Goal: Task Accomplishment & Management: Use online tool/utility

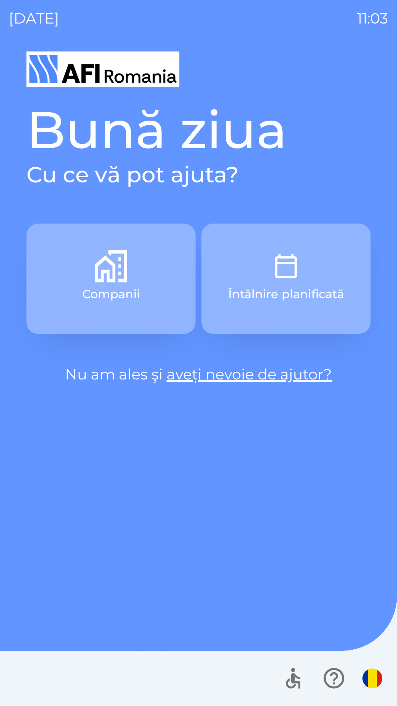
click at [97, 298] on p "Companii" at bounding box center [111, 294] width 58 height 18
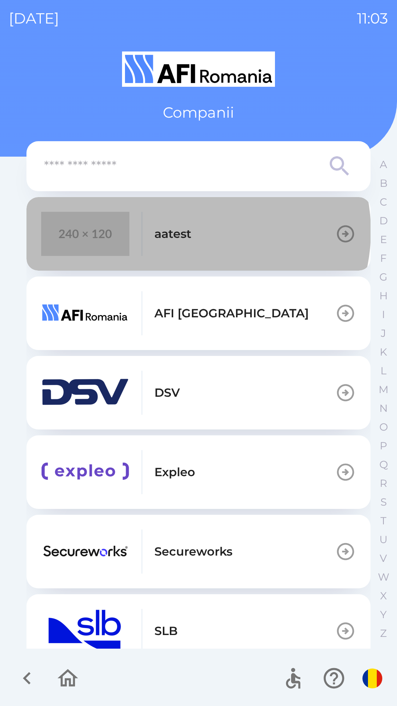
click at [196, 231] on button "aatest" at bounding box center [198, 234] width 344 height 74
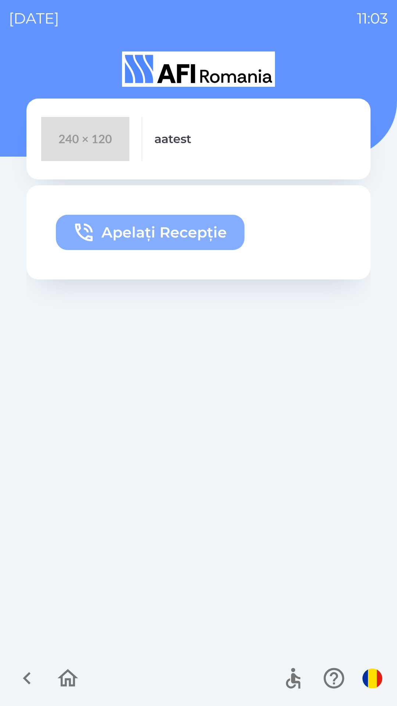
click at [150, 233] on button "Apelați Recepție" at bounding box center [150, 232] width 189 height 35
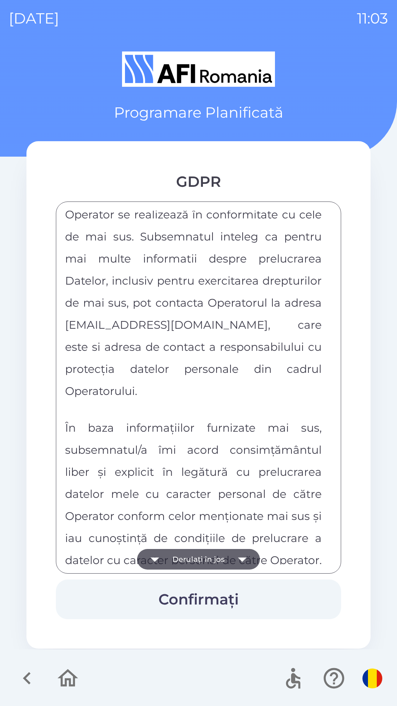
scroll to position [3847, 0]
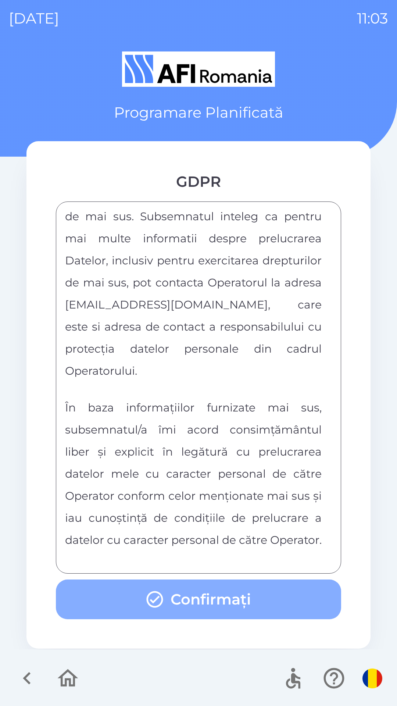
click at [292, 603] on button "Confirmați" at bounding box center [198, 600] width 285 height 40
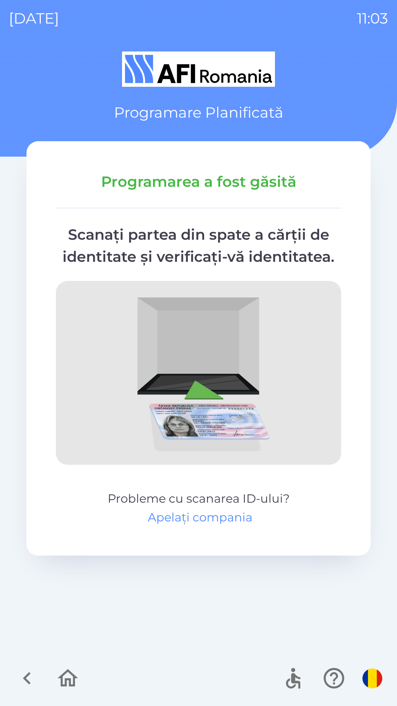
click at [183, 512] on button "Apelați compania" at bounding box center [200, 518] width 105 height 18
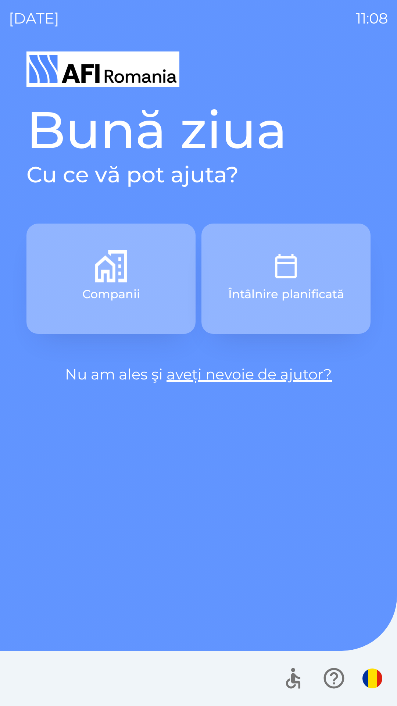
click at [95, 277] on img "button" at bounding box center [111, 266] width 32 height 32
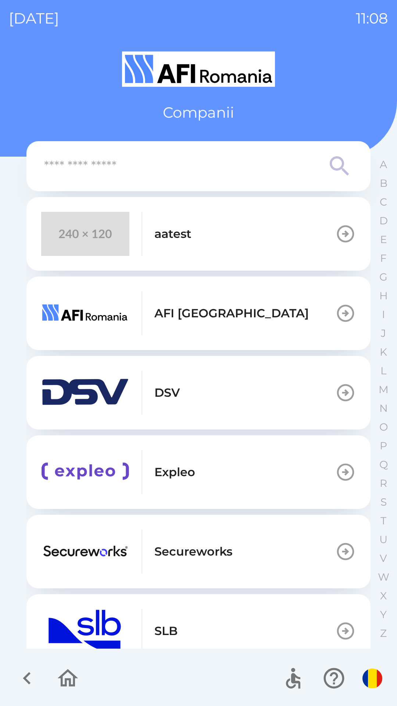
click at [238, 206] on button "aatest" at bounding box center [198, 234] width 344 height 74
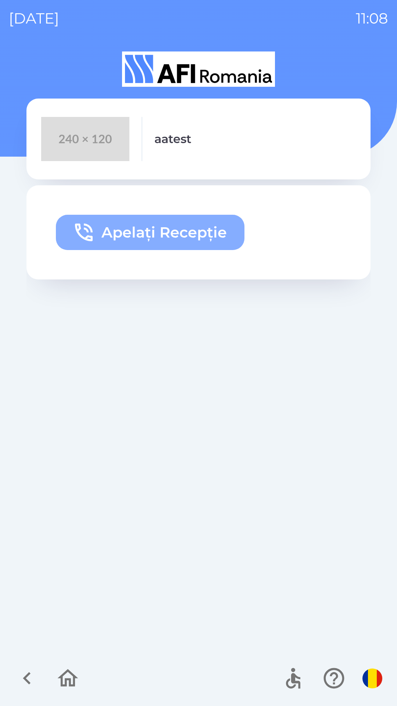
click at [207, 230] on button "Apelați Recepție" at bounding box center [150, 232] width 189 height 35
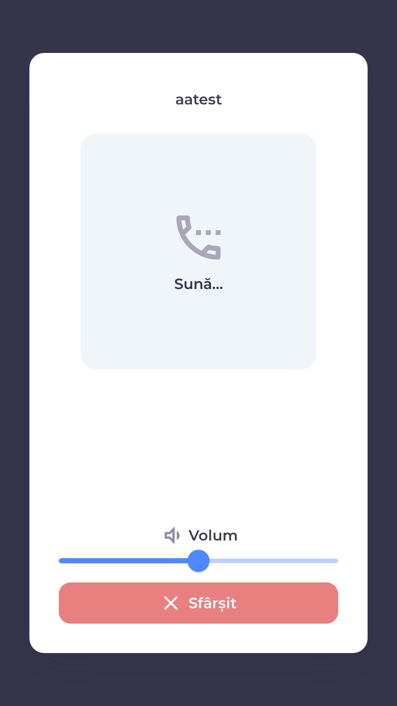
click at [248, 603] on button "Sfârșit" at bounding box center [199, 603] width 280 height 41
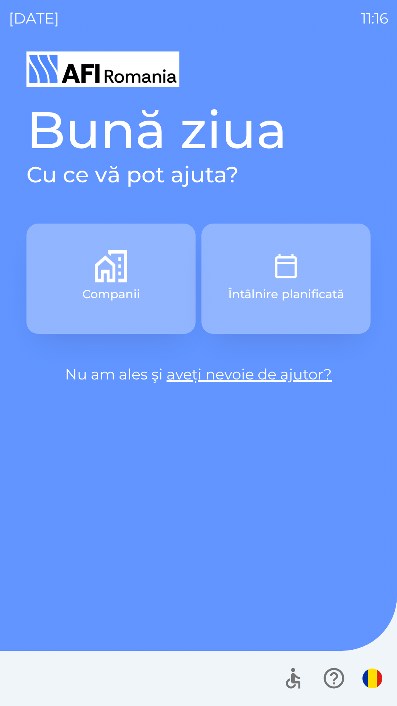
click at [74, 221] on div "Bună ziua Cu ce vă pot ajuta? Companii Întâlnire planificată Nu am ales şi aveț…" at bounding box center [198, 242] width 344 height 287
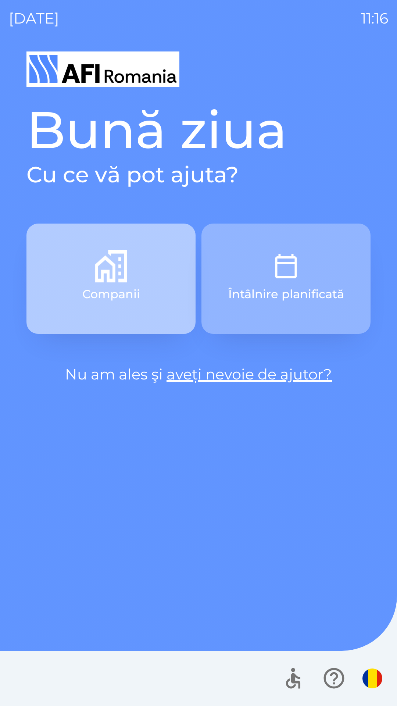
click at [86, 242] on button "Companii" at bounding box center [110, 279] width 169 height 110
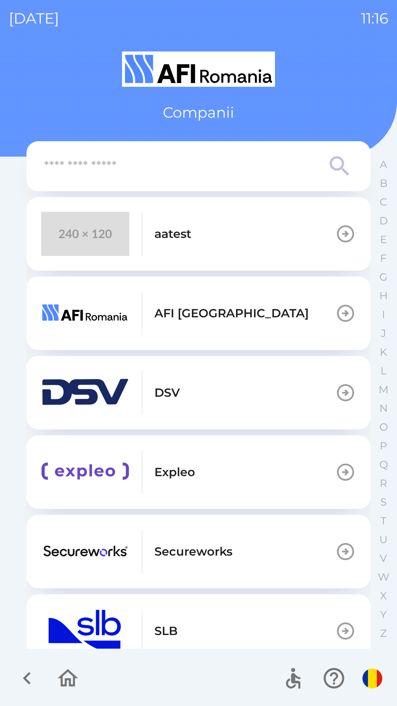
click at [183, 215] on div "aatest" at bounding box center [116, 234] width 150 height 44
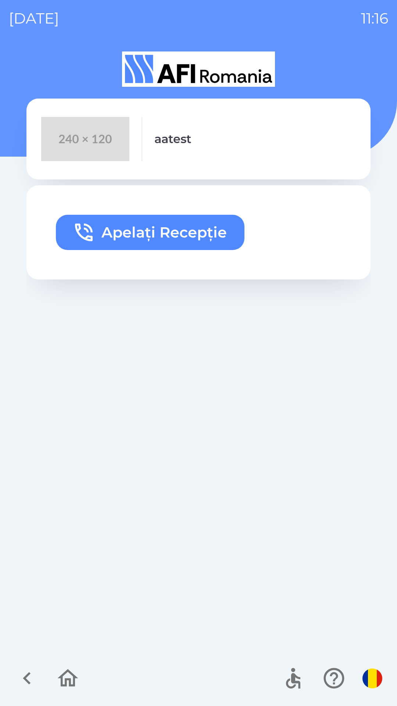
click at [184, 230] on button "Apelați Recepție" at bounding box center [150, 232] width 189 height 35
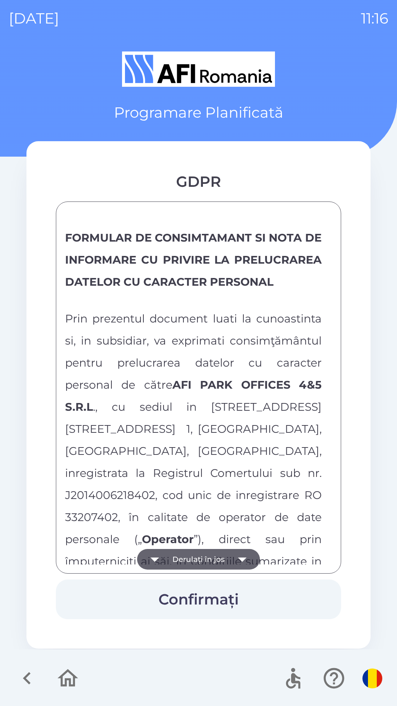
drag, startPoint x: 326, startPoint y: 230, endPoint x: 334, endPoint y: 264, distance: 35.4
click at [327, 303] on div "FORMULAR DE CONSIMTAMANT SI NOTA DE INFORMARE CU PRIVIRE LA PRELUCRAREA DATELOR…" at bounding box center [198, 388] width 267 height 354
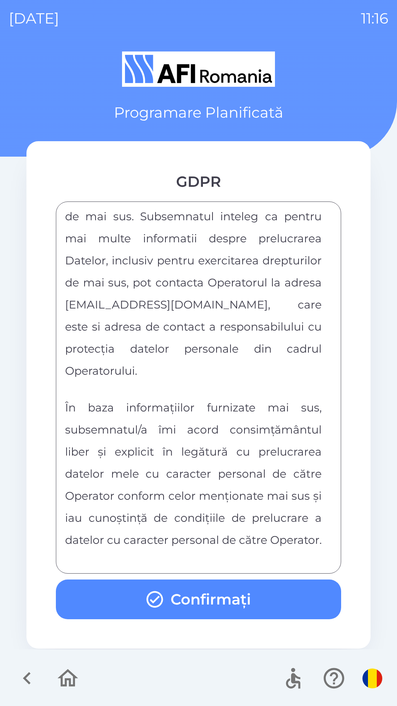
scroll to position [3847, 0]
click at [306, 604] on button "Confirmați" at bounding box center [198, 600] width 285 height 40
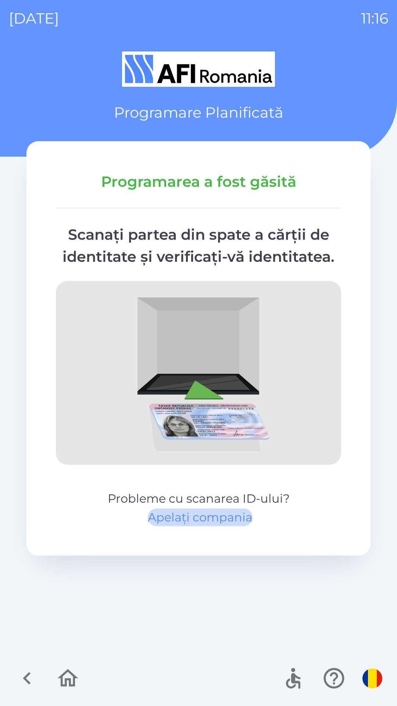
click at [194, 513] on button "Apelați compania" at bounding box center [200, 518] width 105 height 18
